Goal: Information Seeking & Learning: Learn about a topic

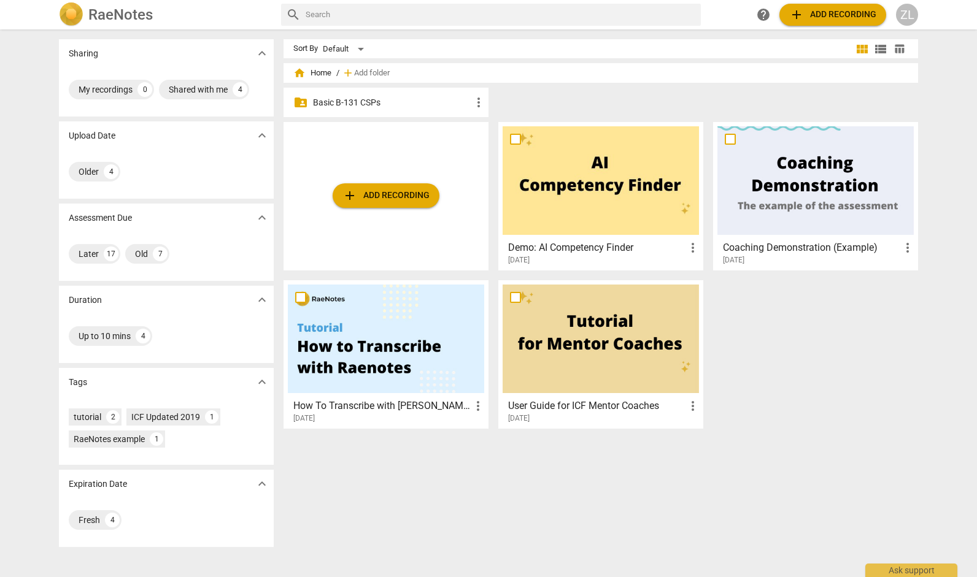
click at [417, 100] on p "Basic B-131 CSPs" at bounding box center [392, 102] width 158 height 13
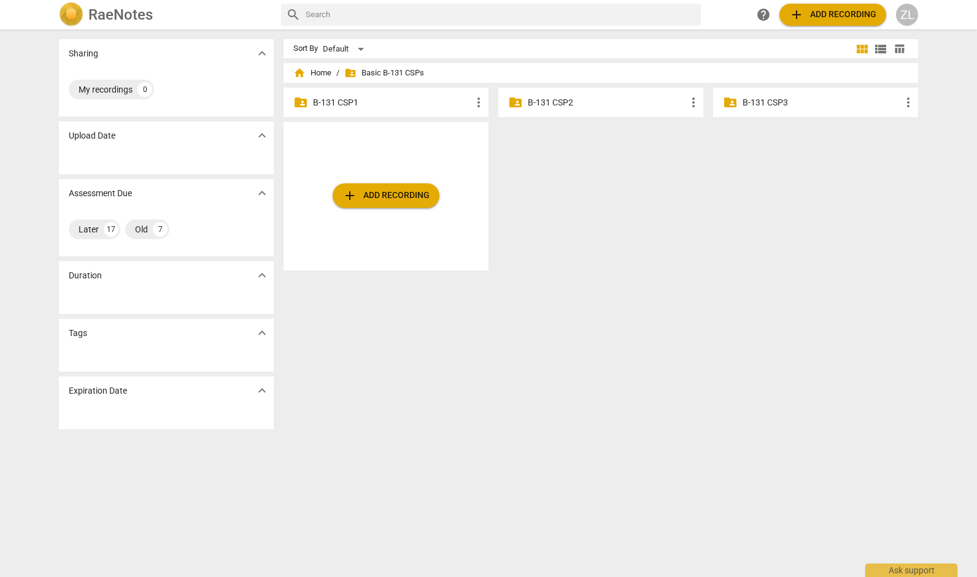
click at [582, 112] on div "folder_shared B-131 CSP2 more_vert" at bounding box center [600, 102] width 205 height 29
click at [559, 104] on p "B-131 CSP2" at bounding box center [607, 102] width 158 height 13
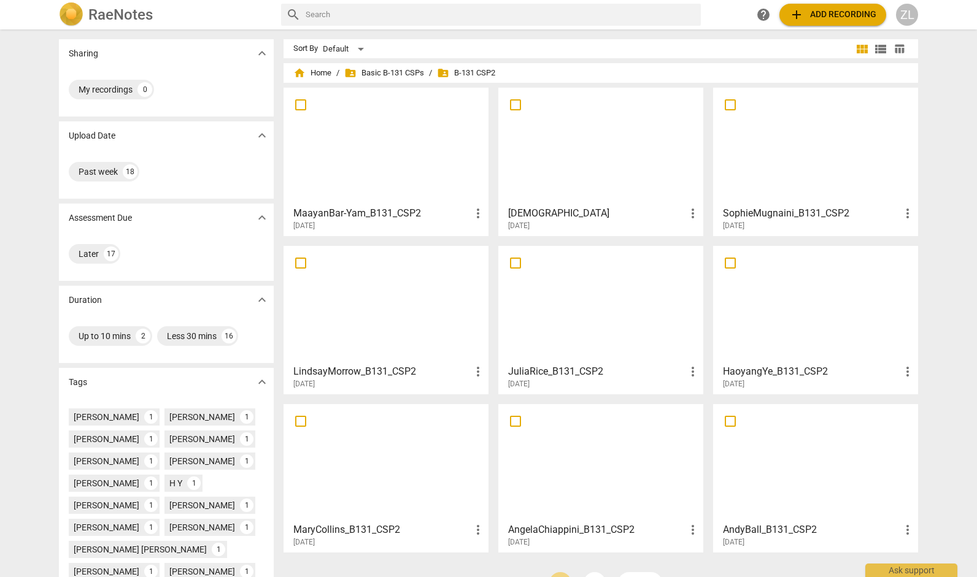
click at [945, 219] on div "Sharing expand_more My recordings 0 Upload Date expand_more Past week 18 Assess…" at bounding box center [488, 304] width 977 height 547
click at [868, 12] on span "add Add recording" at bounding box center [832, 14] width 87 height 15
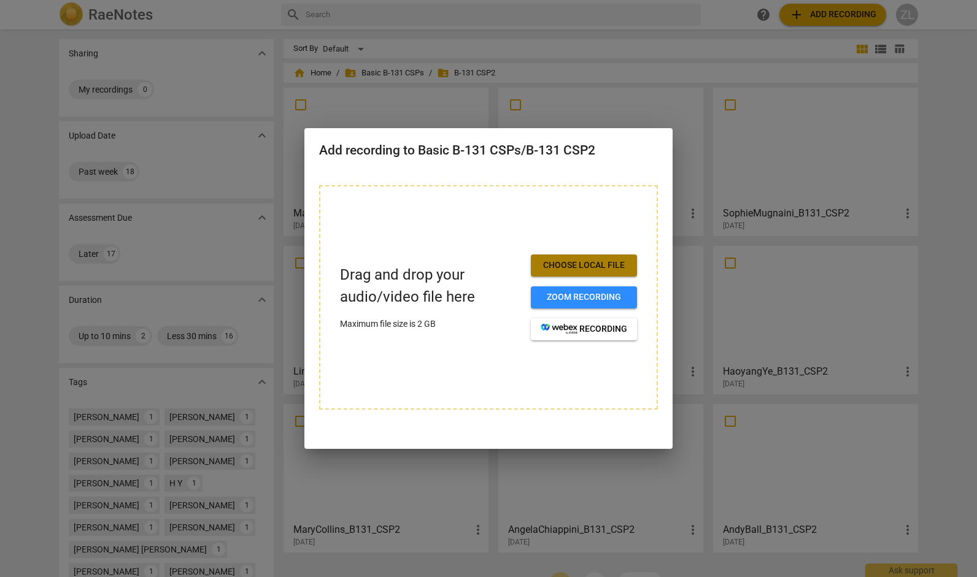
click at [580, 264] on span "Choose local file" at bounding box center [584, 266] width 87 height 12
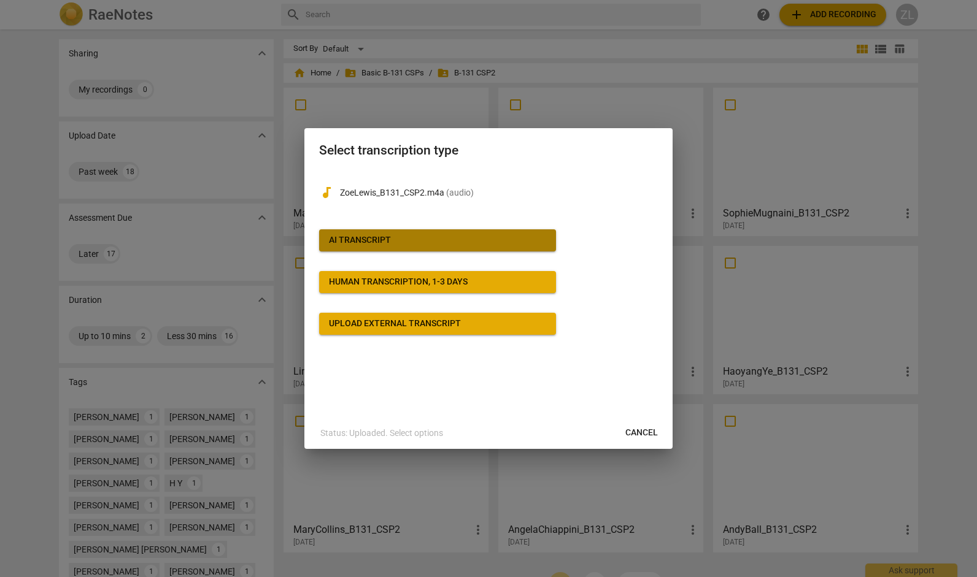
click at [388, 239] on div "AI Transcript" at bounding box center [360, 240] width 62 height 12
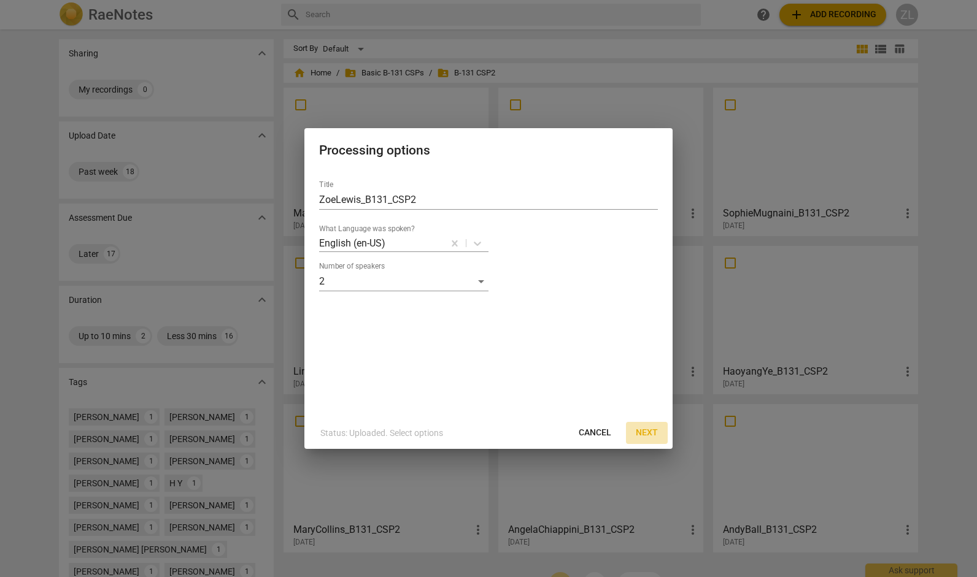
click at [637, 428] on span "Next" at bounding box center [647, 433] width 22 height 12
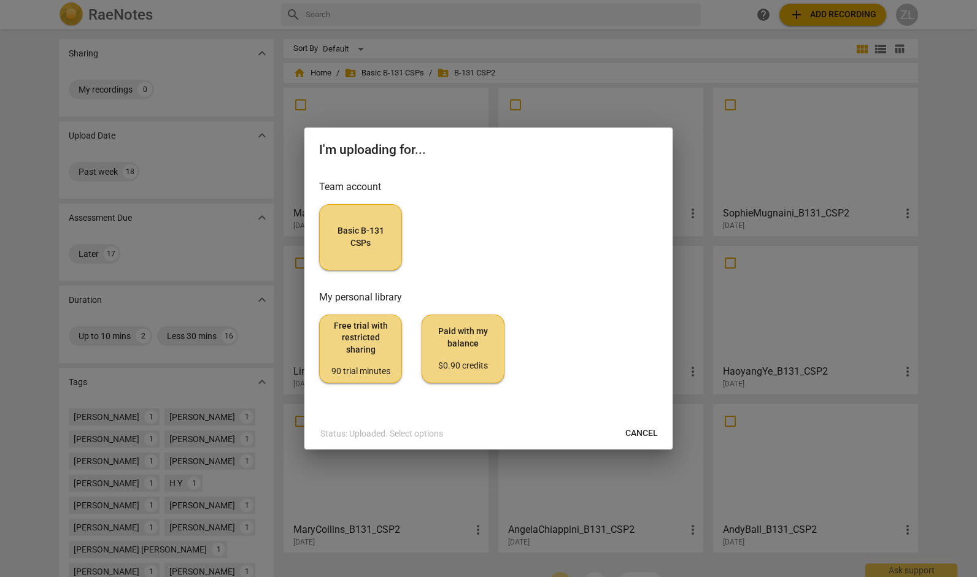
click at [397, 242] on button "Basic B-131 CSPs" at bounding box center [360, 237] width 83 height 66
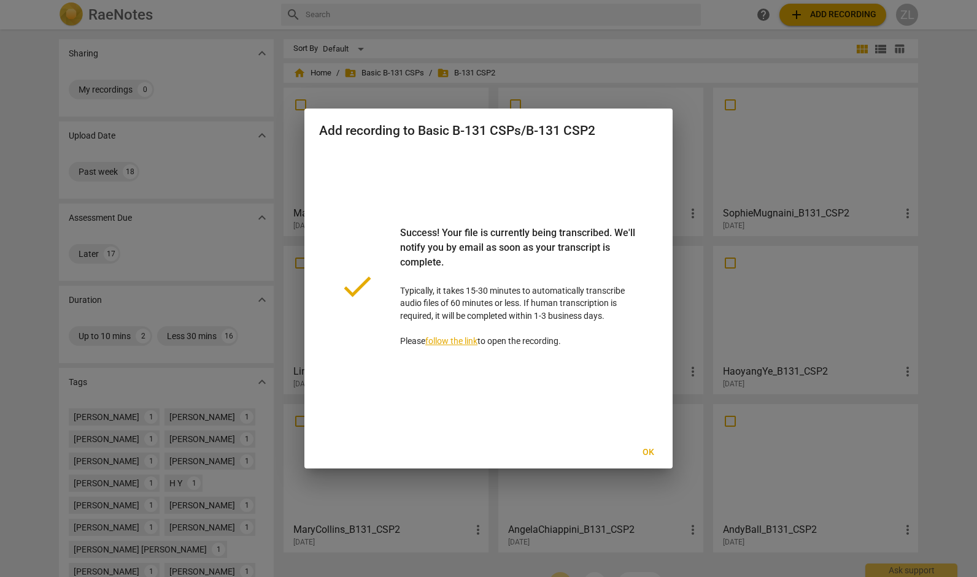
click at [654, 454] on span "Ok" at bounding box center [648, 453] width 20 height 12
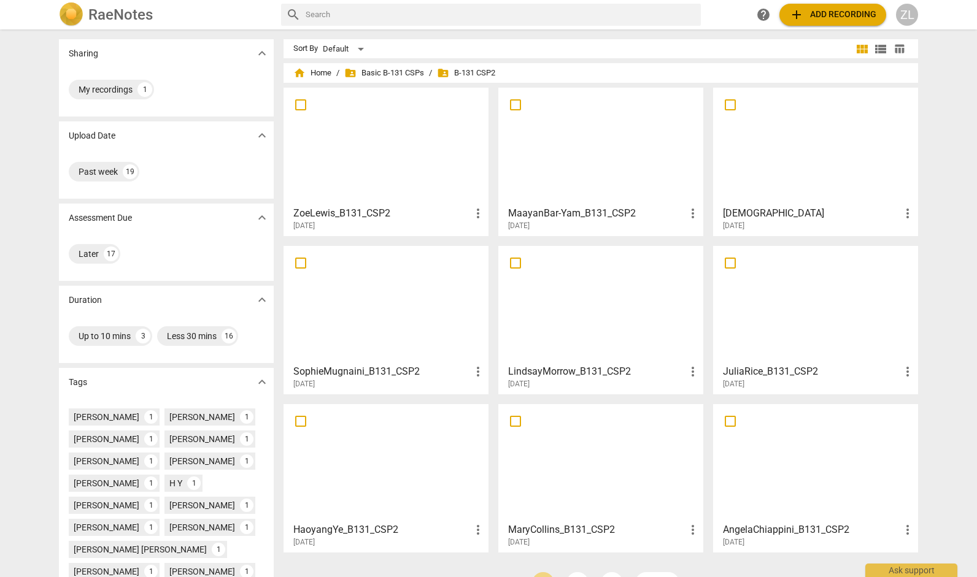
scroll to position [129, 0]
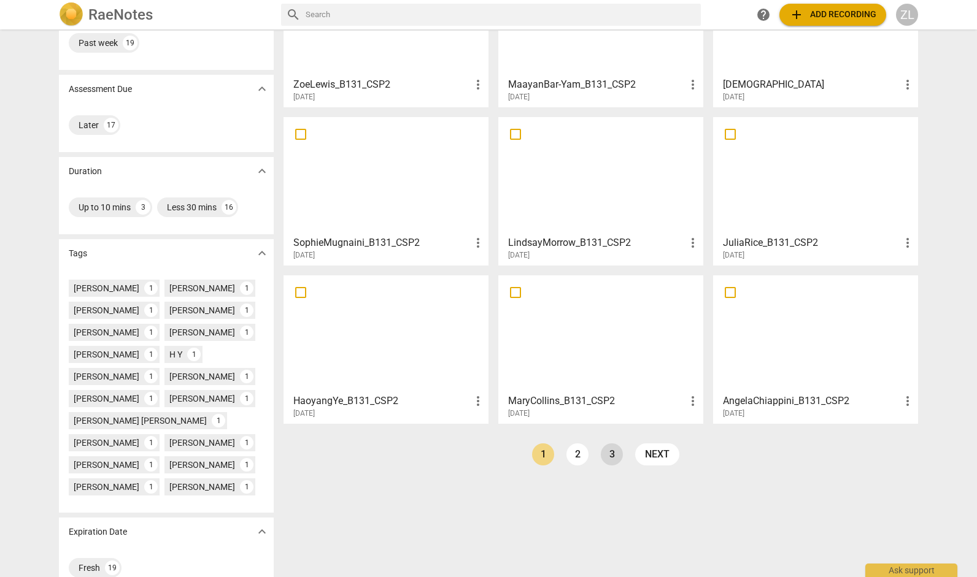
click at [604, 459] on link "3" at bounding box center [612, 455] width 22 height 22
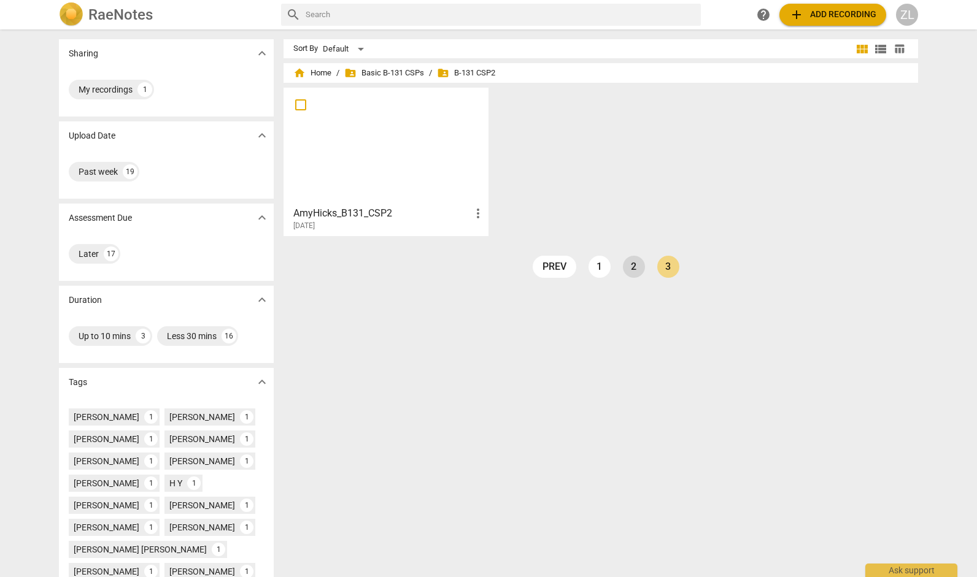
click at [632, 267] on link "2" at bounding box center [634, 267] width 22 height 22
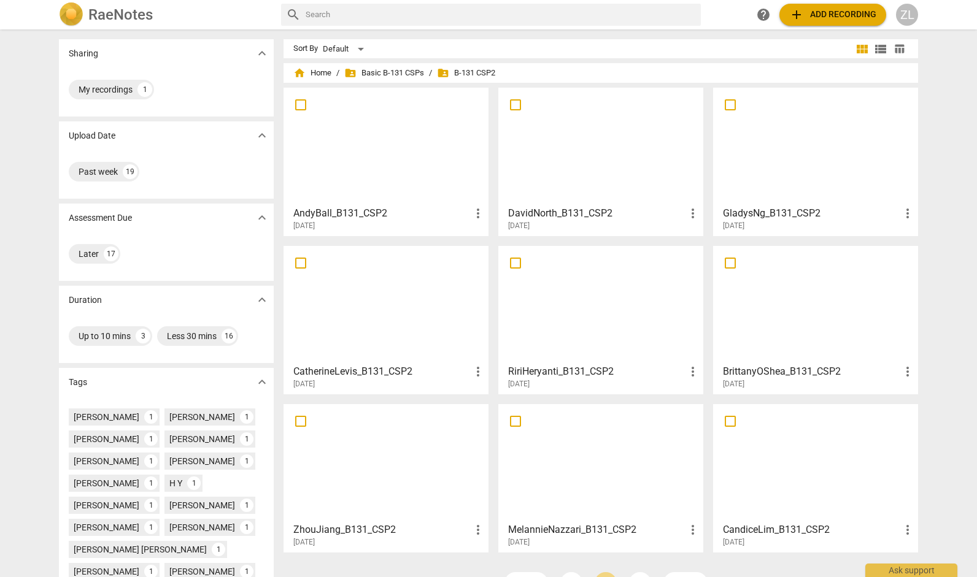
scroll to position [74, 0]
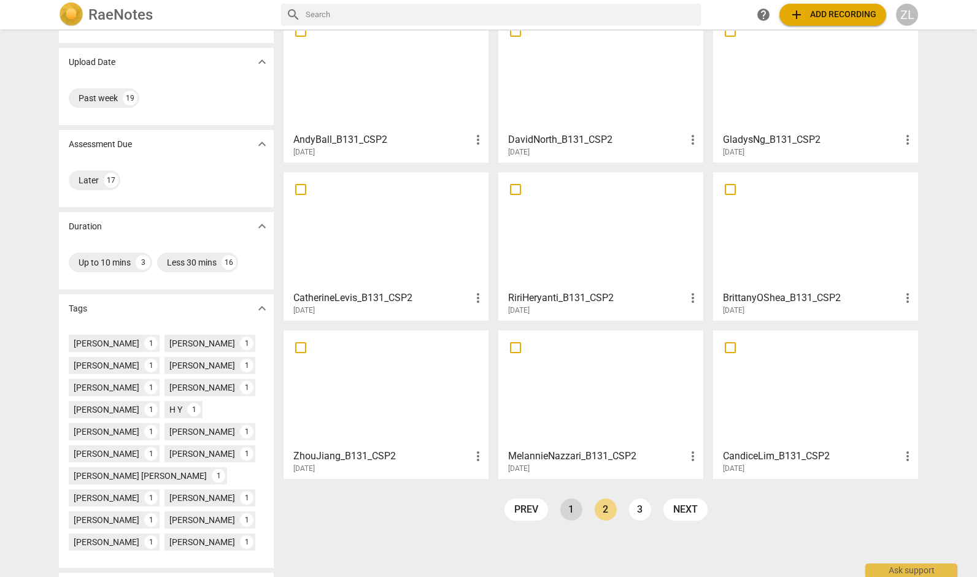
click at [563, 512] on link "1" at bounding box center [571, 510] width 22 height 22
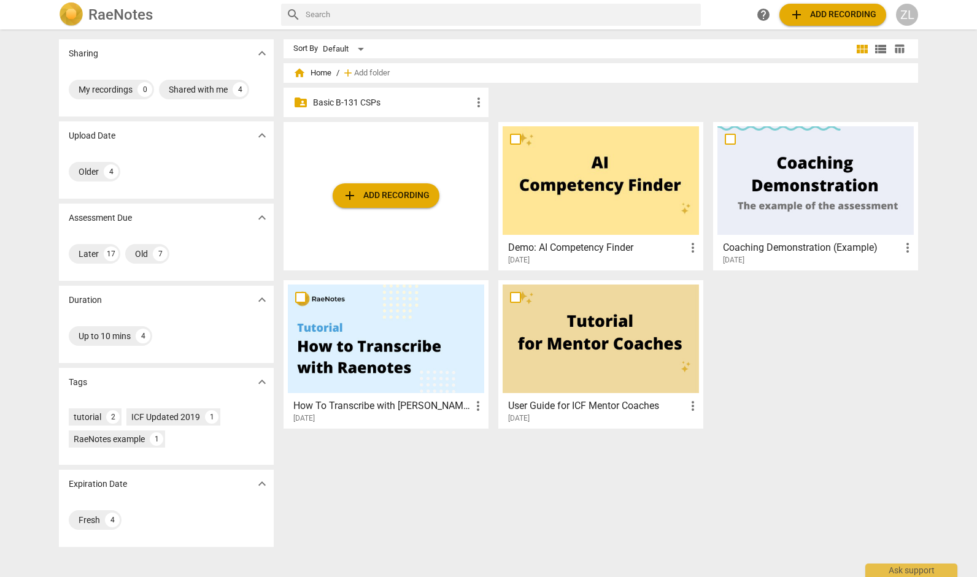
click at [396, 114] on div "folder_shared Basic B-131 CSPs more_vert" at bounding box center [385, 102] width 205 height 29
click at [371, 106] on p "Basic B-131 CSPs" at bounding box center [392, 102] width 158 height 13
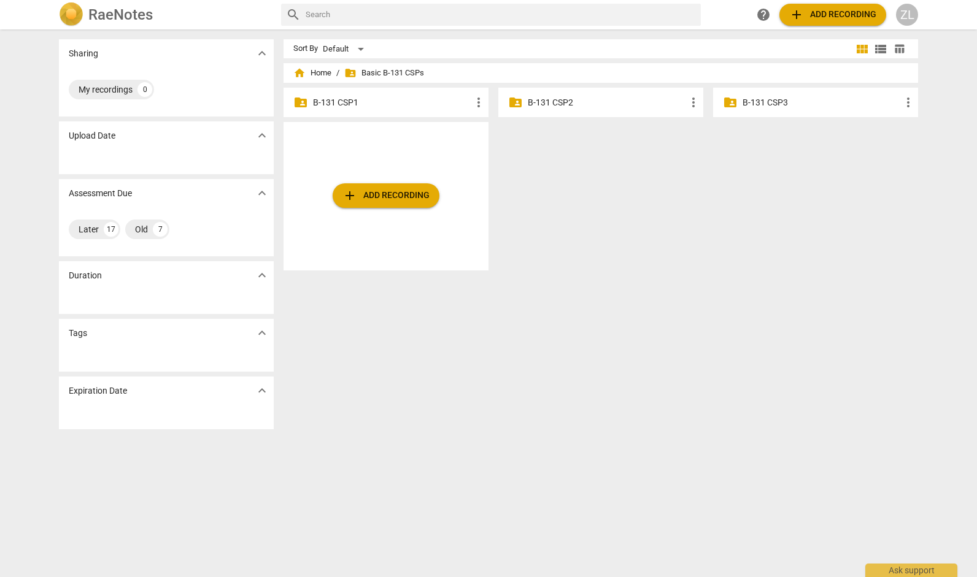
click at [534, 103] on p "B-131 CSP2" at bounding box center [607, 102] width 158 height 13
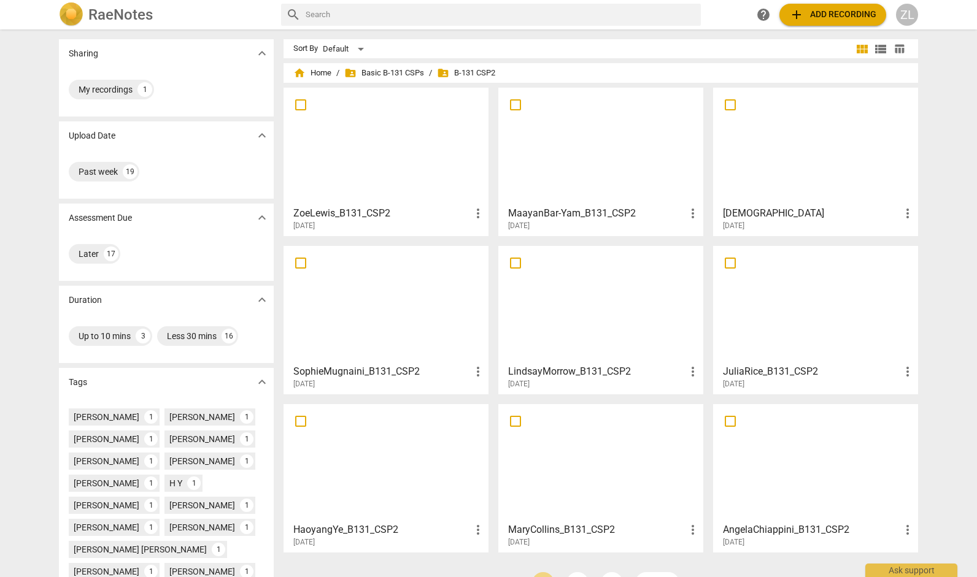
click at [366, 165] on div at bounding box center [386, 146] width 196 height 109
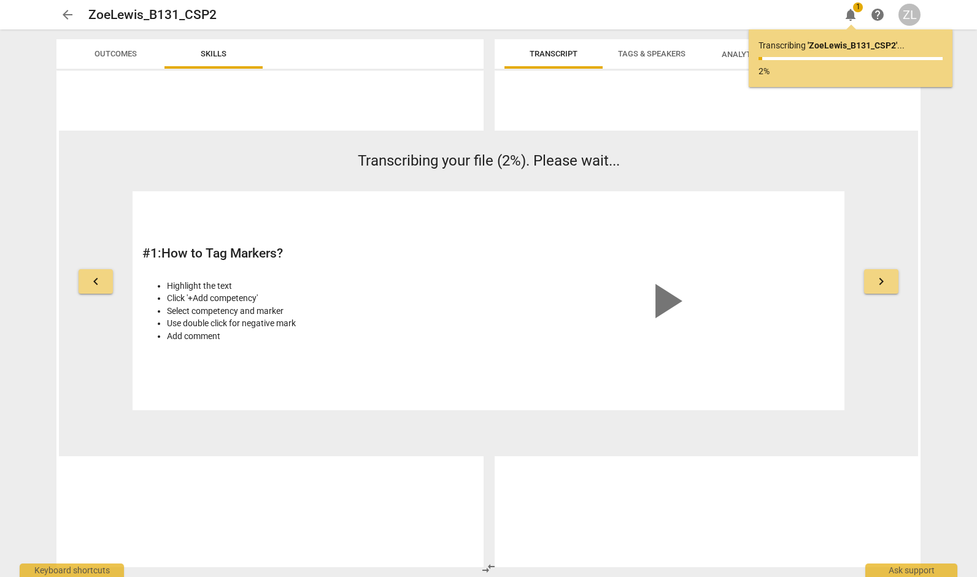
click at [936, 159] on div "arrow_back ZoeLewis_B131_CSP2 edit notifications 1 help ZL keyboard_arrow_left …" at bounding box center [488, 288] width 977 height 577
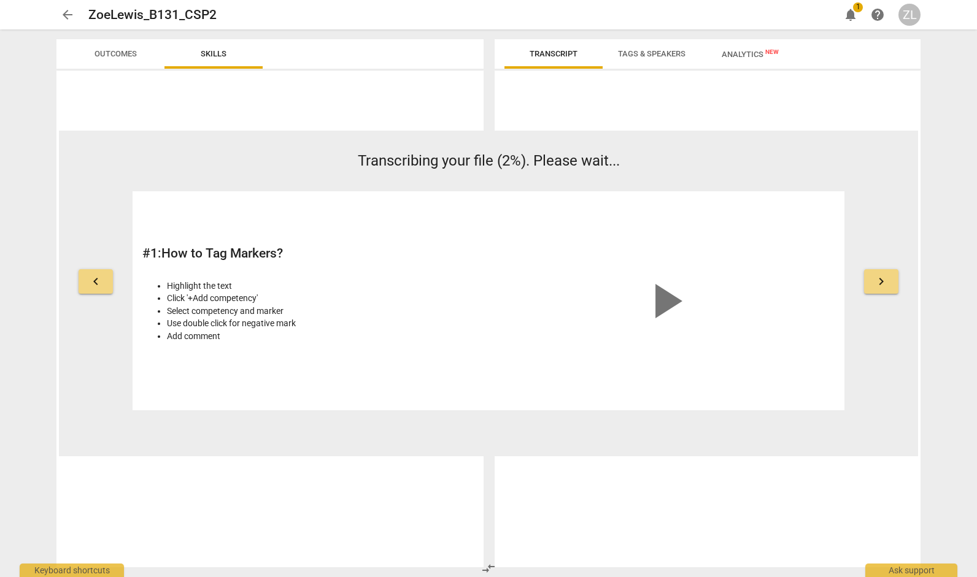
click at [757, 59] on span "Analytics New" at bounding box center [750, 54] width 57 height 9
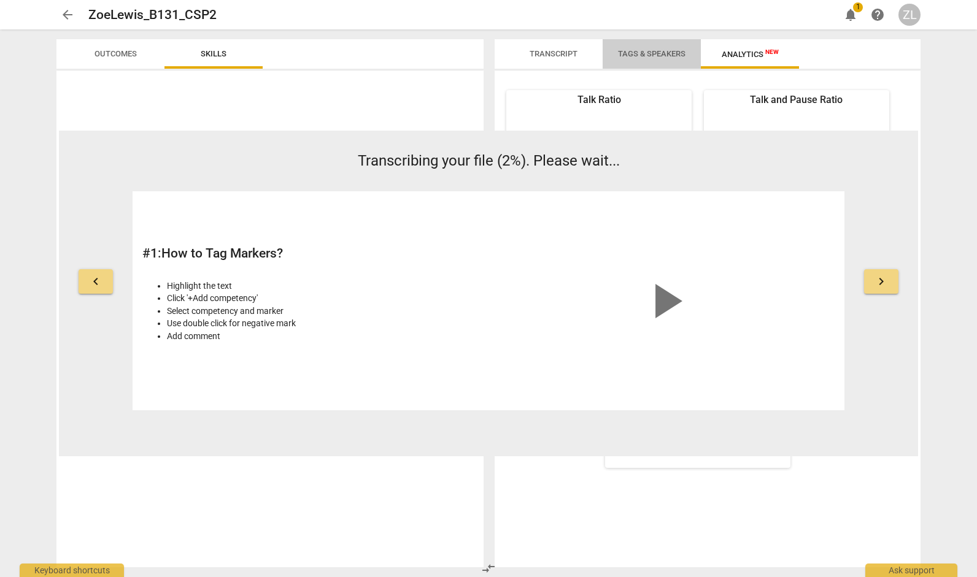
click at [687, 48] on span "Tags & Speakers" at bounding box center [651, 54] width 97 height 17
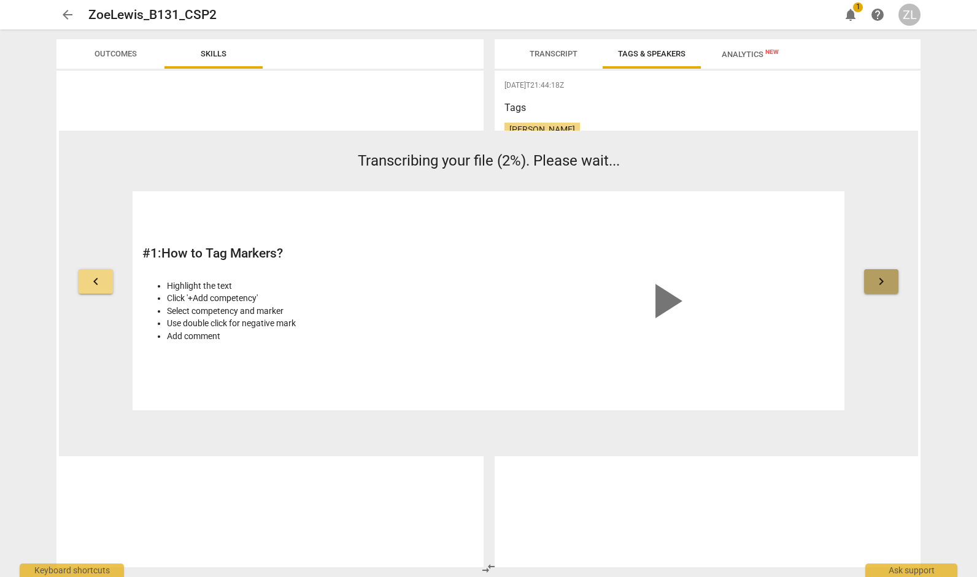
click at [888, 279] on span "keyboard_arrow_right" at bounding box center [881, 281] width 15 height 15
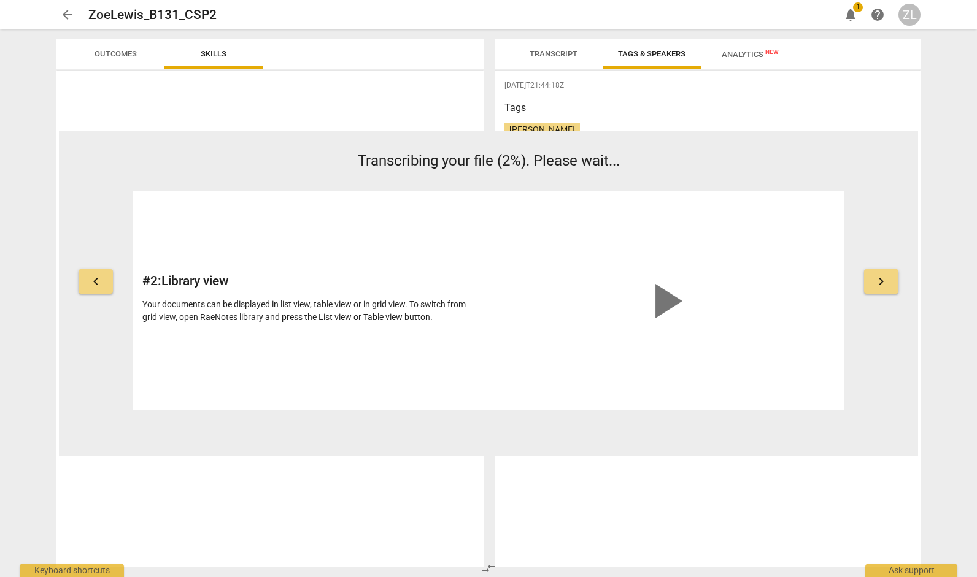
click at [888, 279] on span "keyboard_arrow_right" at bounding box center [881, 281] width 15 height 15
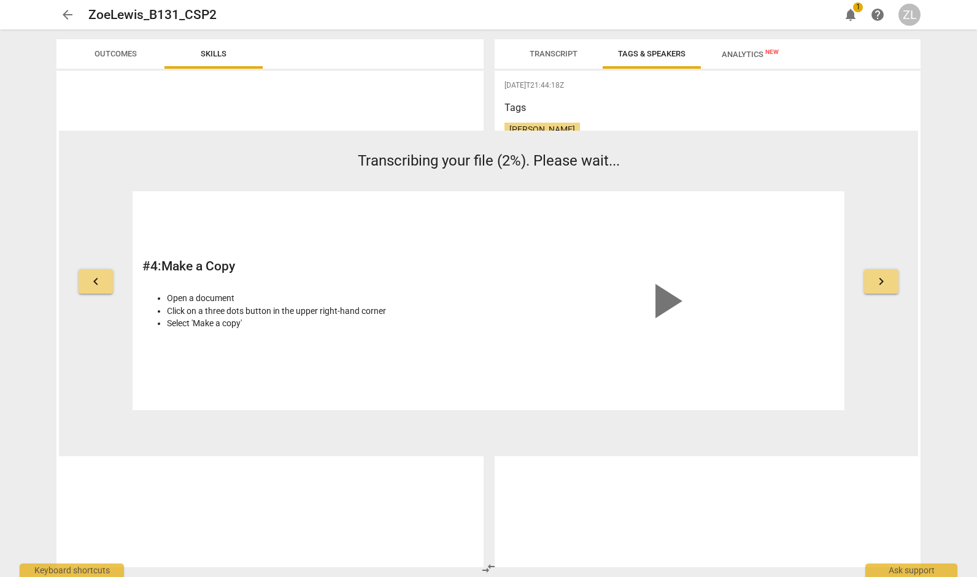
click at [888, 279] on span "keyboard_arrow_right" at bounding box center [881, 281] width 15 height 15
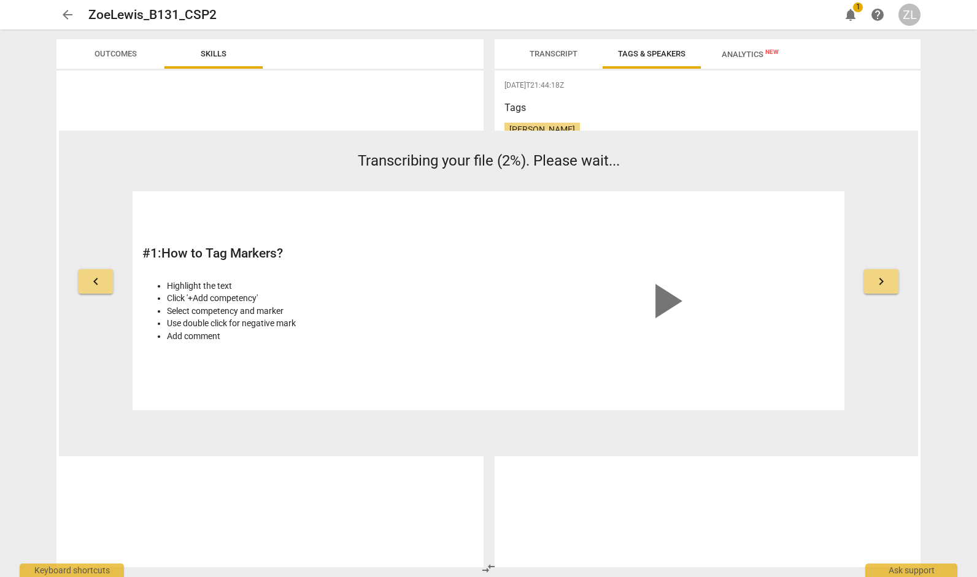
click at [888, 279] on span "keyboard_arrow_right" at bounding box center [881, 281] width 15 height 15
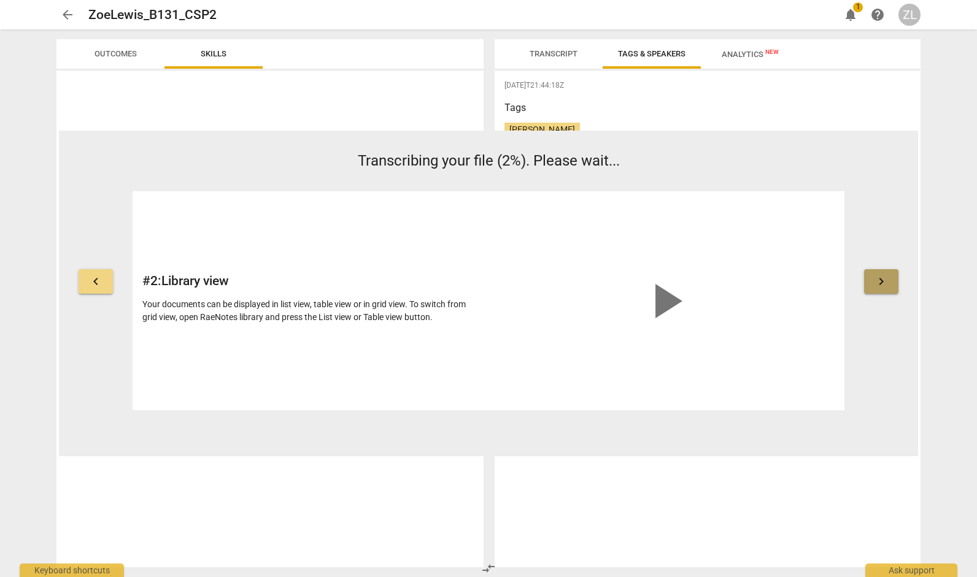
click at [888, 279] on span "keyboard_arrow_right" at bounding box center [881, 281] width 15 height 15
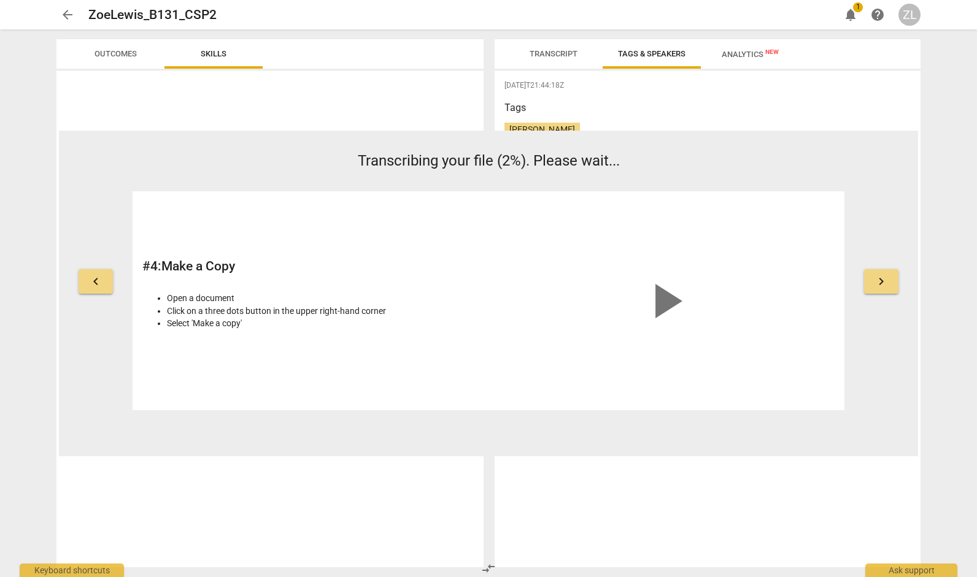
click at [828, 117] on div "Tags [PERSON_NAME]" at bounding box center [707, 129] width 406 height 56
click at [525, 92] on div "[DATE]T21:44:18Z Tags [PERSON_NAME] People" at bounding box center [708, 319] width 426 height 497
click at [538, 73] on div "[DATE]T21:44:18Z Tags [PERSON_NAME] People" at bounding box center [708, 319] width 426 height 497
click at [542, 65] on button "Transcript" at bounding box center [553, 53] width 98 height 29
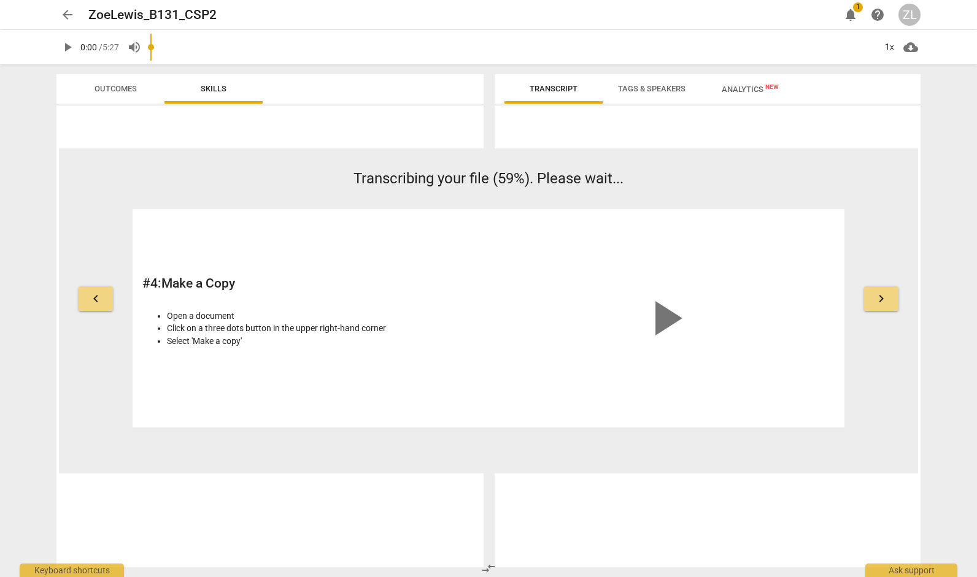
click at [837, 40] on input "range" at bounding box center [512, 47] width 725 height 39
click at [66, 48] on span "play_arrow" at bounding box center [67, 47] width 15 height 15
click at [71, 45] on span "pause" at bounding box center [67, 47] width 15 height 15
type input "314"
click at [66, 11] on span "arrow_back" at bounding box center [67, 14] width 15 height 15
